Goal: Information Seeking & Learning: Learn about a topic

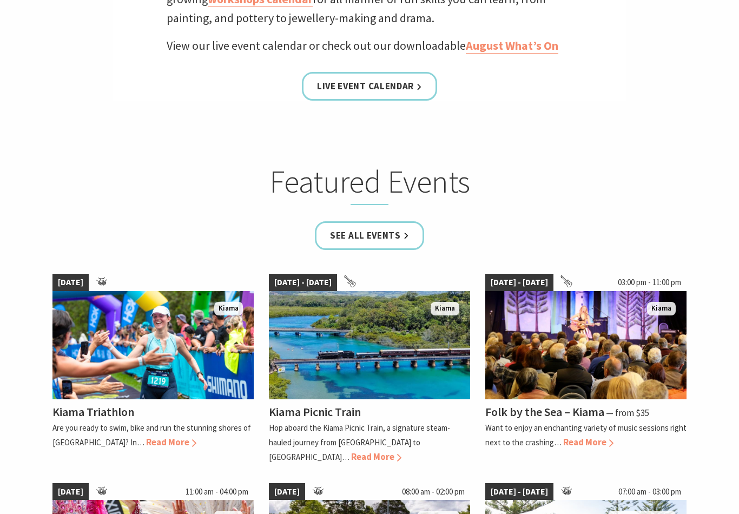
scroll to position [543, 0]
click at [372, 249] on link "See all Events" at bounding box center [369, 235] width 109 height 29
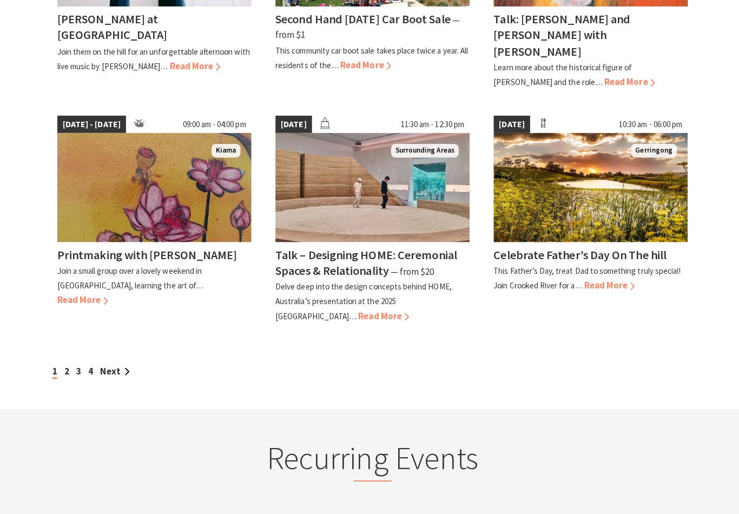
scroll to position [921, 0]
click at [113, 363] on link "Next" at bounding box center [114, 369] width 29 height 12
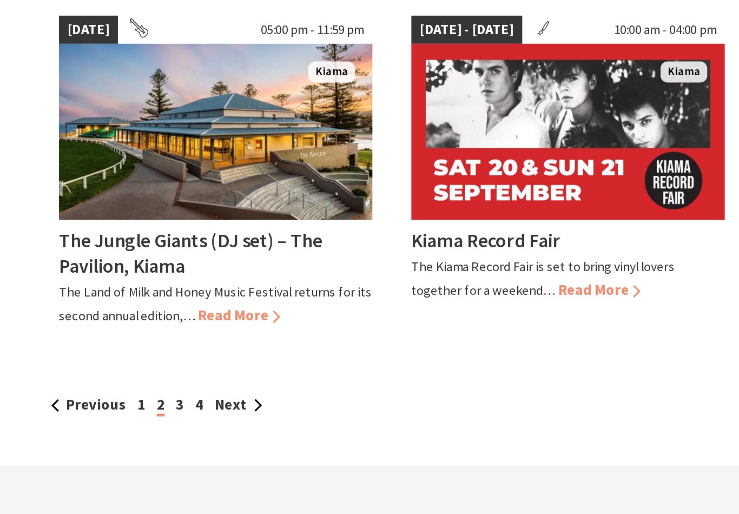
scroll to position [822, 0]
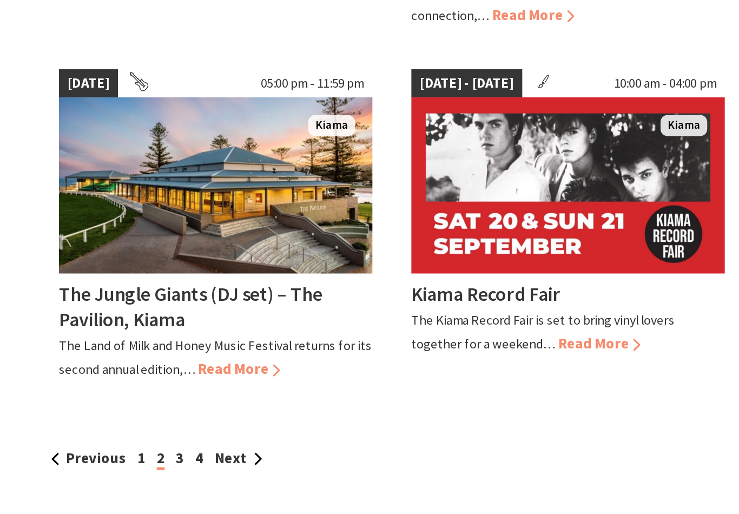
click at [129, 430] on link "3" at bounding box center [131, 436] width 5 height 12
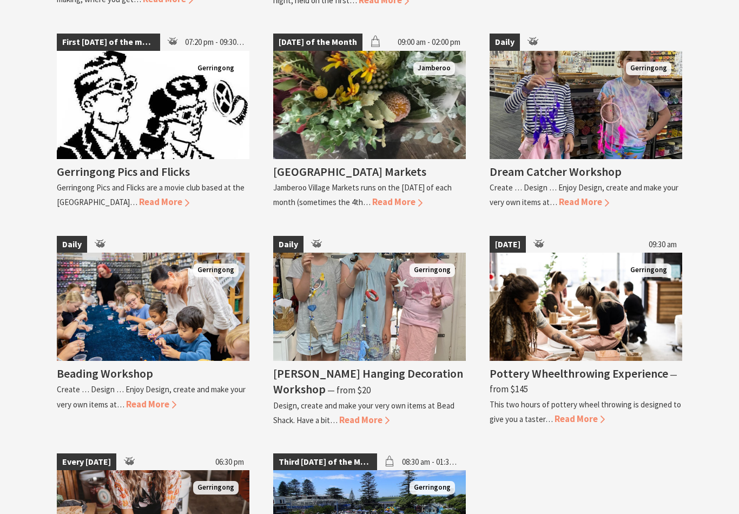
scroll to position [2045, 0]
